Goal: Find specific page/section: Find specific page/section

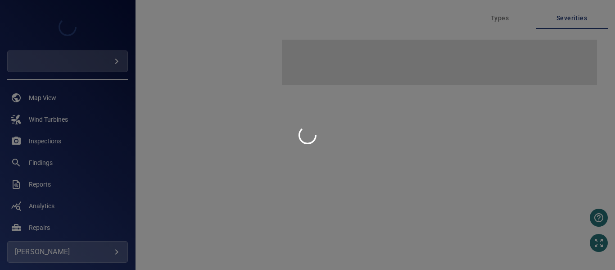
type input "**********"
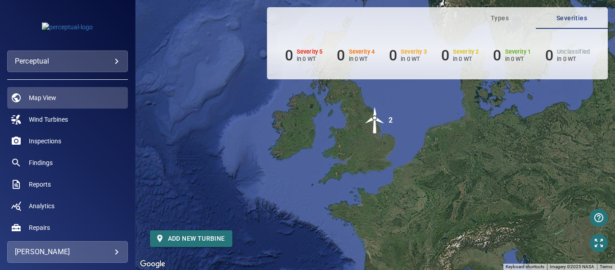
click at [90, 56] on div "**********" at bounding box center [67, 61] width 121 height 22
click at [91, 60] on body "**********" at bounding box center [307, 135] width 615 height 270
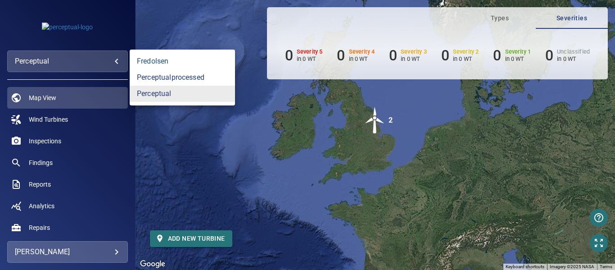
click at [154, 57] on link "fredolsen" at bounding box center [182, 61] width 105 height 16
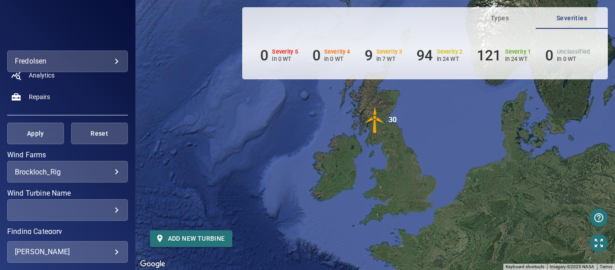
scroll to position [135, 0]
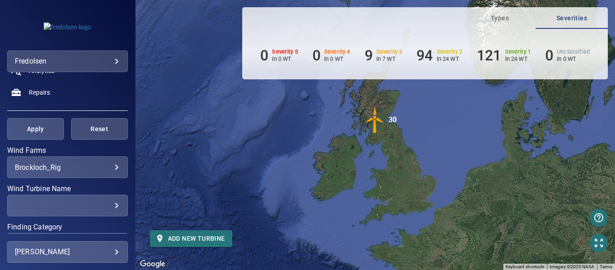
click at [51, 164] on body "**********" at bounding box center [307, 135] width 615 height 270
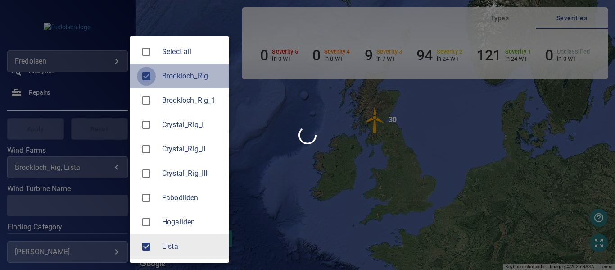
type input "*****"
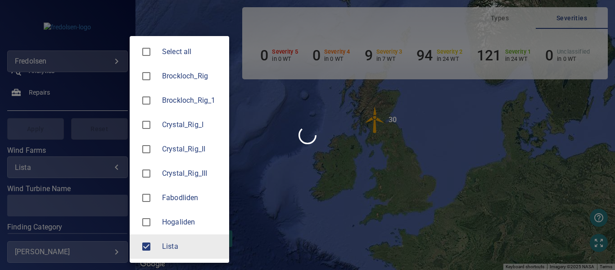
click at [36, 133] on div at bounding box center [307, 135] width 615 height 270
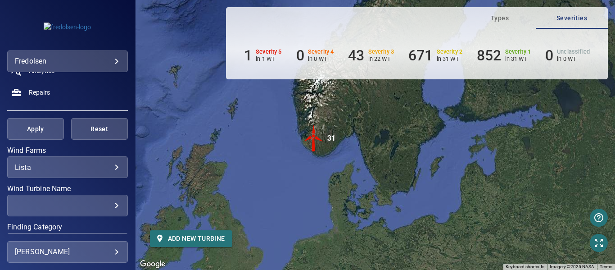
drag, startPoint x: 249, startPoint y: 146, endPoint x: 222, endPoint y: 152, distance: 27.2
click at [222, 152] on div "To activate drag with keyboard, press Alt + Enter. Once in keyboard drag state,…" at bounding box center [376, 135] width 480 height 270
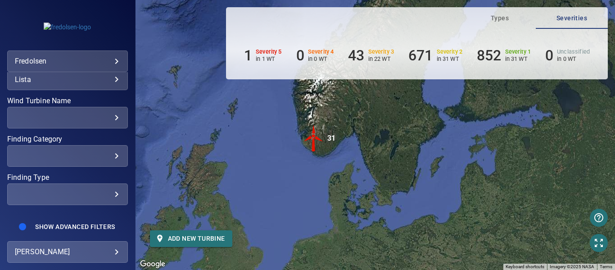
scroll to position [231, 0]
click at [48, 226] on span "Show Advanced Filters" at bounding box center [75, 226] width 80 height 7
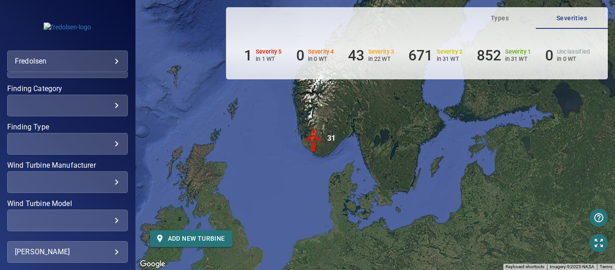
scroll to position [345, 0]
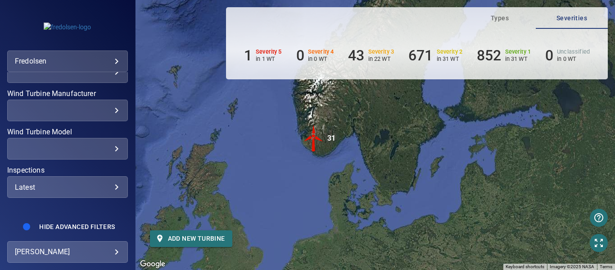
click at [61, 189] on div "Latest" at bounding box center [67, 187] width 105 height 9
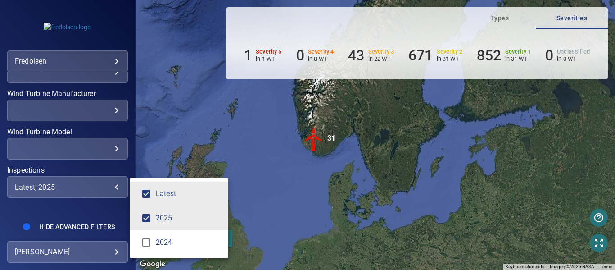
type input "**********"
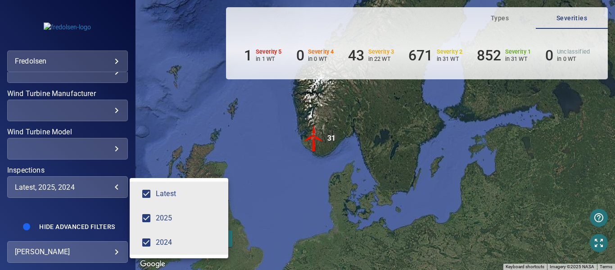
click at [73, 222] on div "Inspections" at bounding box center [307, 135] width 615 height 270
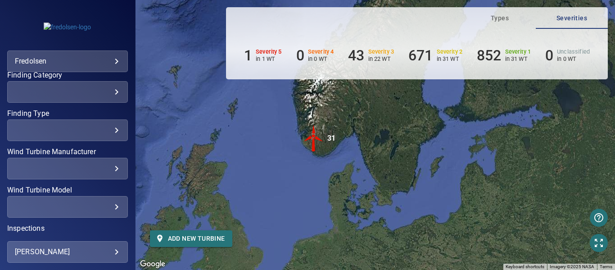
scroll to position [165, 0]
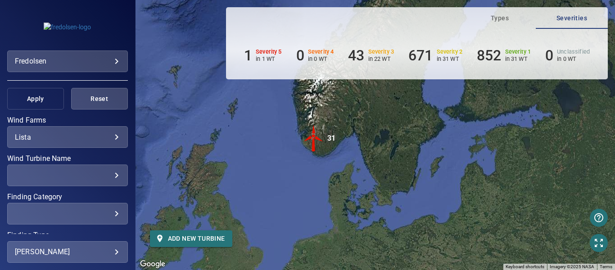
click at [28, 99] on span "Apply" at bounding box center [35, 98] width 34 height 11
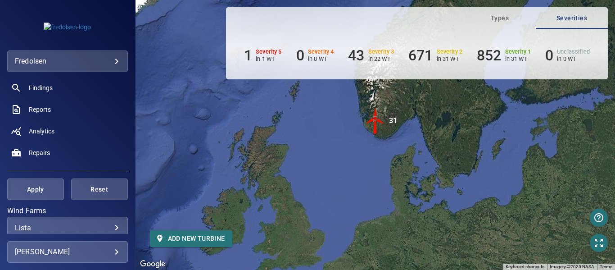
scroll to position [30, 0]
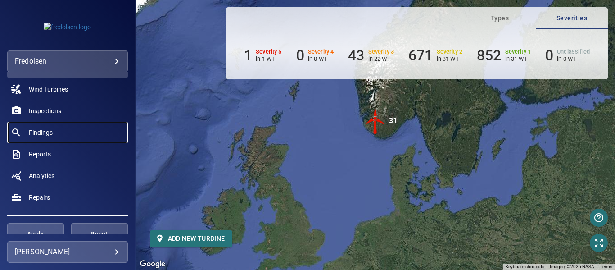
click at [50, 131] on span "Findings" at bounding box center [41, 132] width 24 height 9
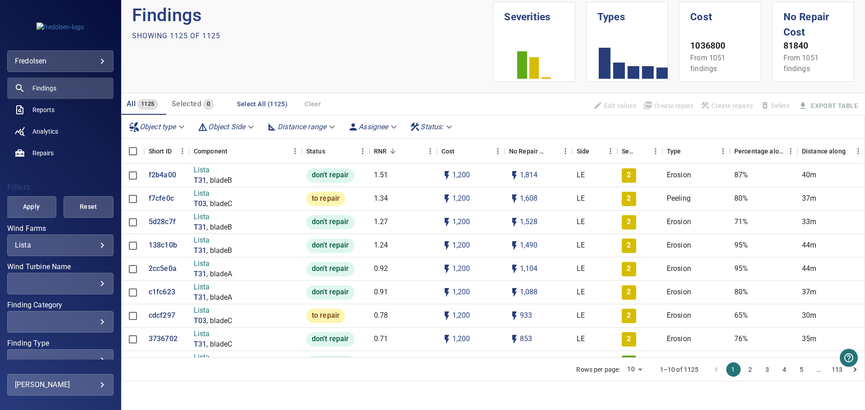
scroll to position [131, 0]
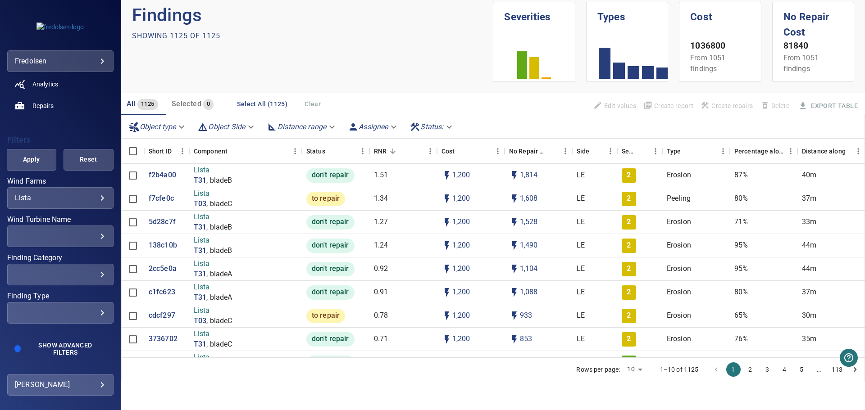
click at [47, 269] on div "​" at bounding box center [60, 274] width 91 height 9
type input "*"
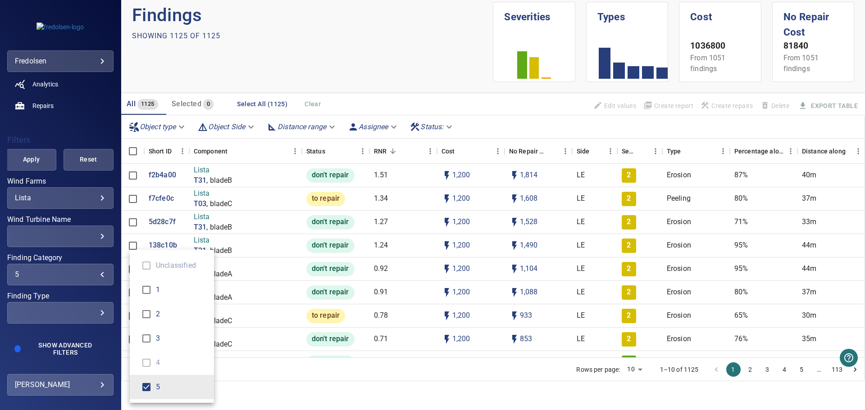
click at [36, 156] on div "Finding Category" at bounding box center [432, 205] width 865 height 410
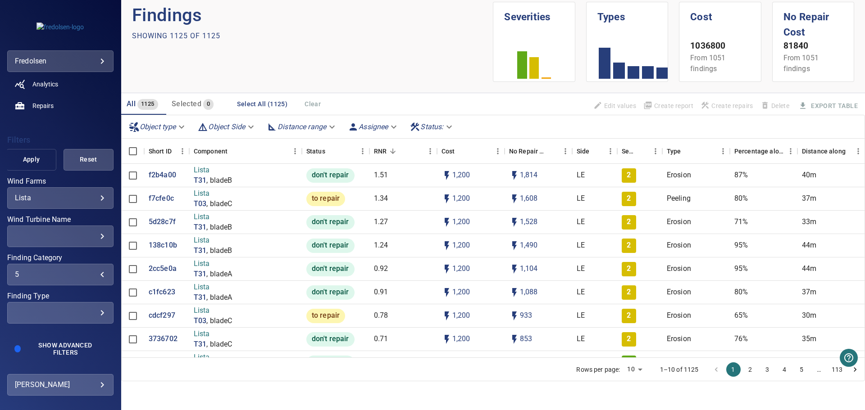
click at [32, 156] on span "Apply" at bounding box center [31, 159] width 27 height 11
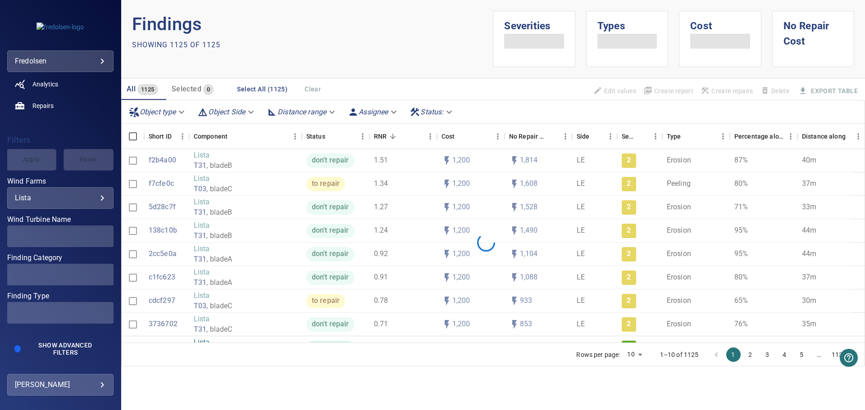
scroll to position [0, 0]
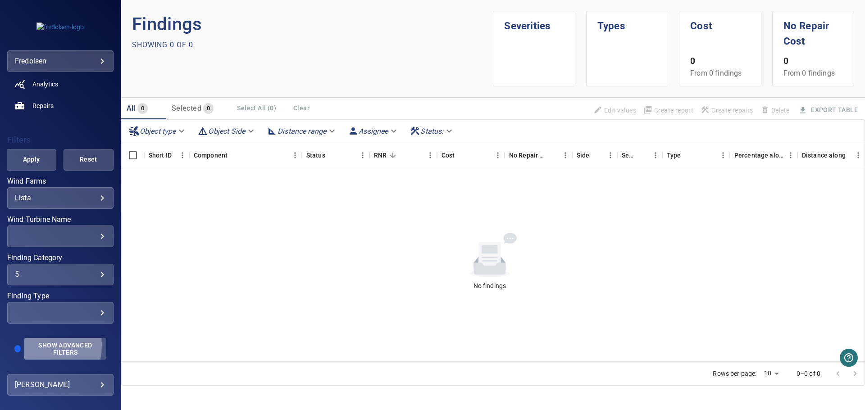
click at [30, 269] on span "Show Advanced Filters" at bounding box center [65, 349] width 71 height 14
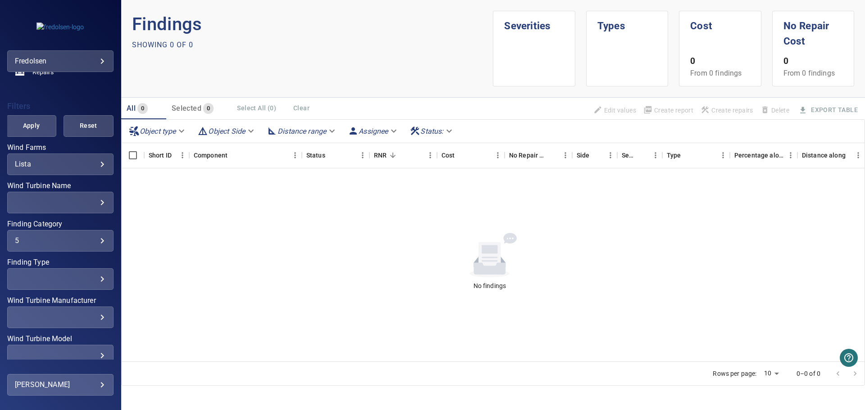
scroll to position [253, 0]
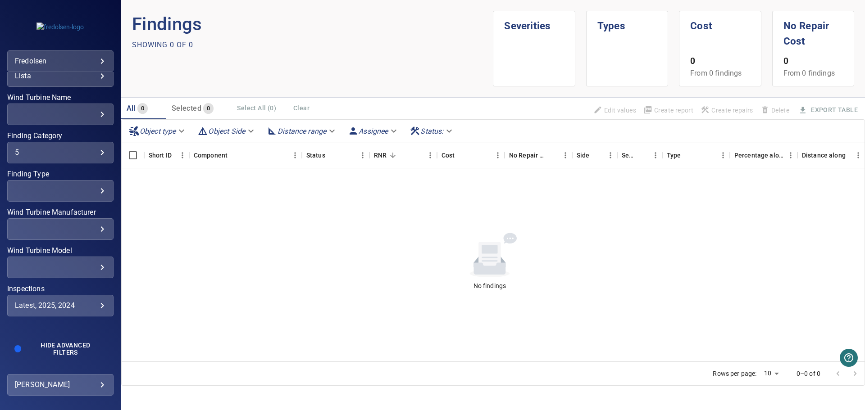
click at [45, 269] on div "Latest, 2025, 2024" at bounding box center [60, 305] width 91 height 9
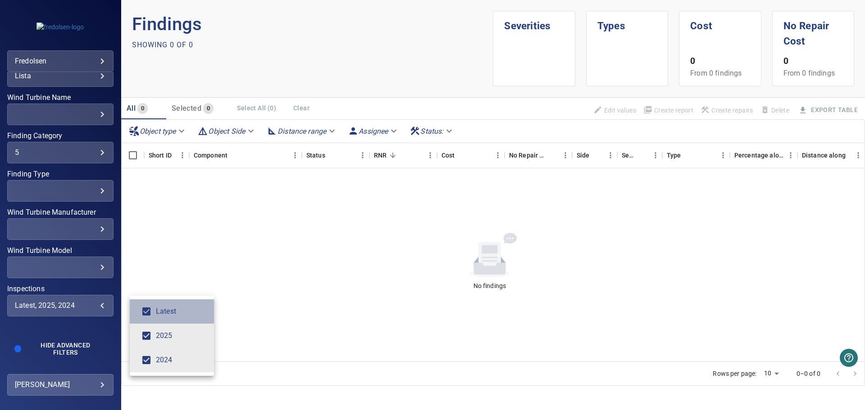
drag, startPoint x: 167, startPoint y: 318, endPoint x: 168, endPoint y: 328, distance: 10.4
click at [168, 269] on li "Latest" at bounding box center [172, 311] width 84 height 24
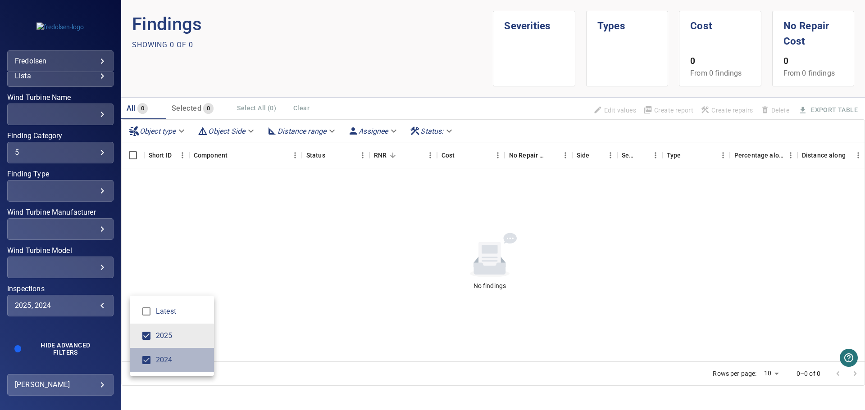
click at [164, 269] on span "2024" at bounding box center [181, 360] width 51 height 11
type input "****"
click at [59, 269] on div "Inspections" at bounding box center [432, 205] width 865 height 410
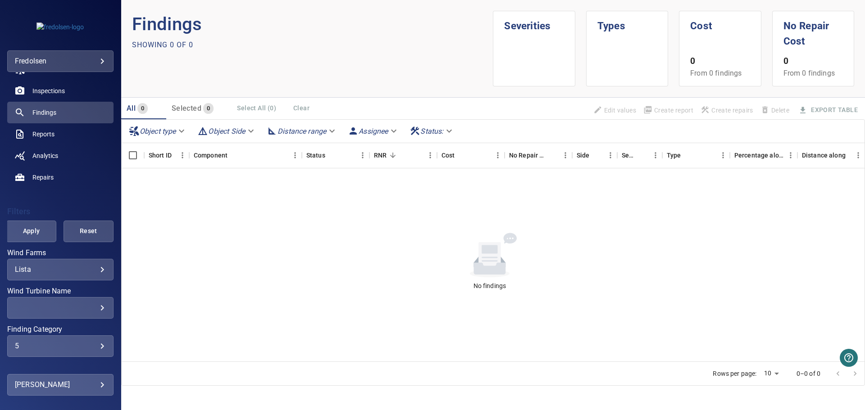
scroll to position [28, 0]
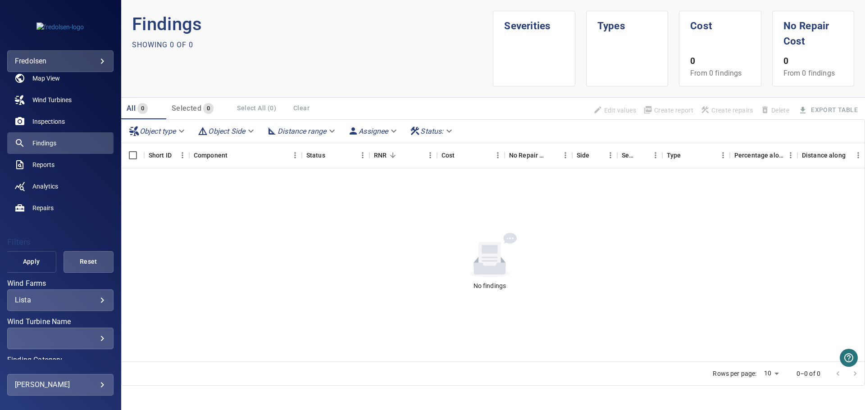
click at [27, 264] on span "Apply" at bounding box center [31, 261] width 27 height 11
